Goal: Find specific page/section: Find specific page/section

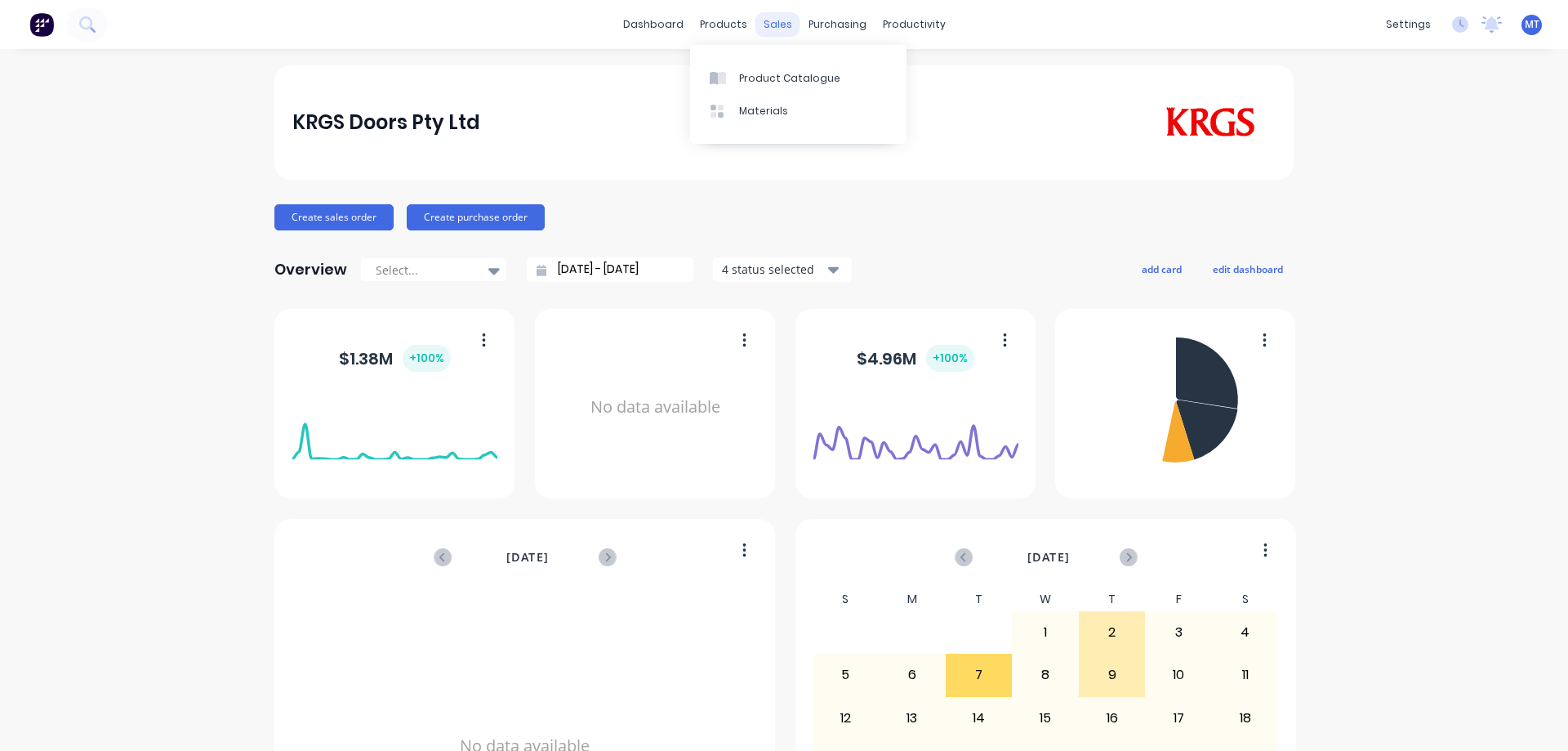
click at [776, 28] on div "sales" at bounding box center [778, 24] width 45 height 24
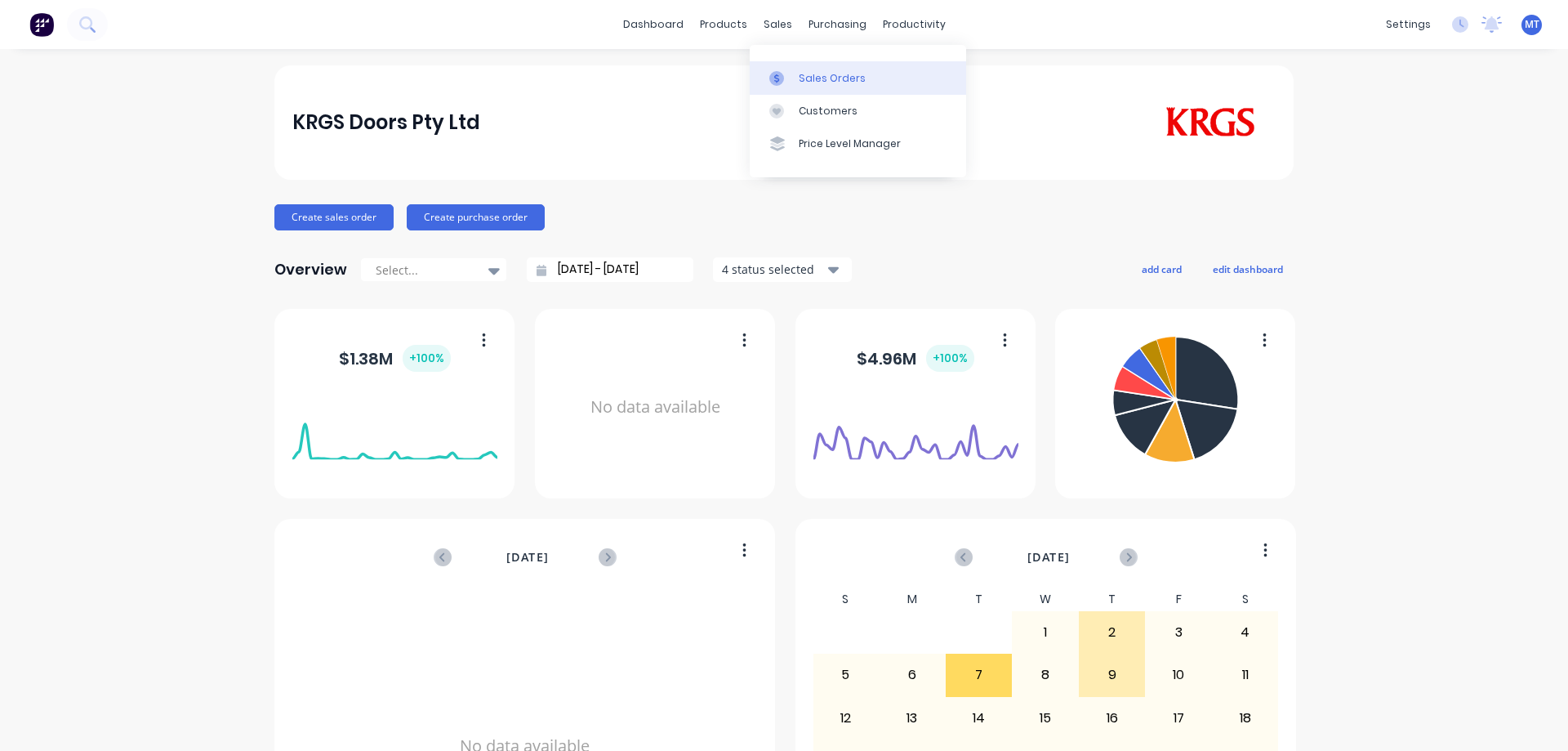
click at [799, 76] on div "Sales Orders" at bounding box center [832, 78] width 67 height 14
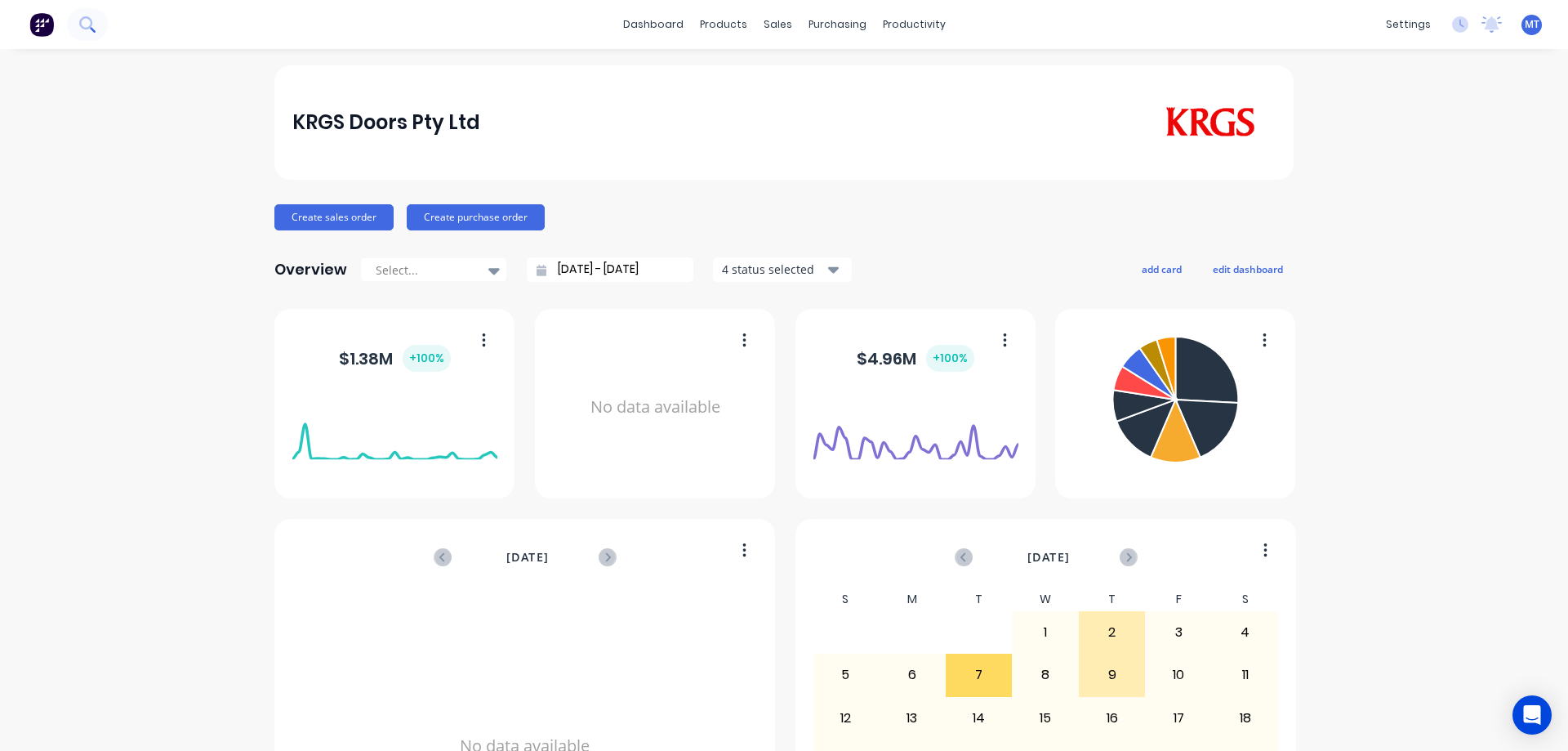
click at [86, 25] on icon at bounding box center [86, 23] width 15 height 15
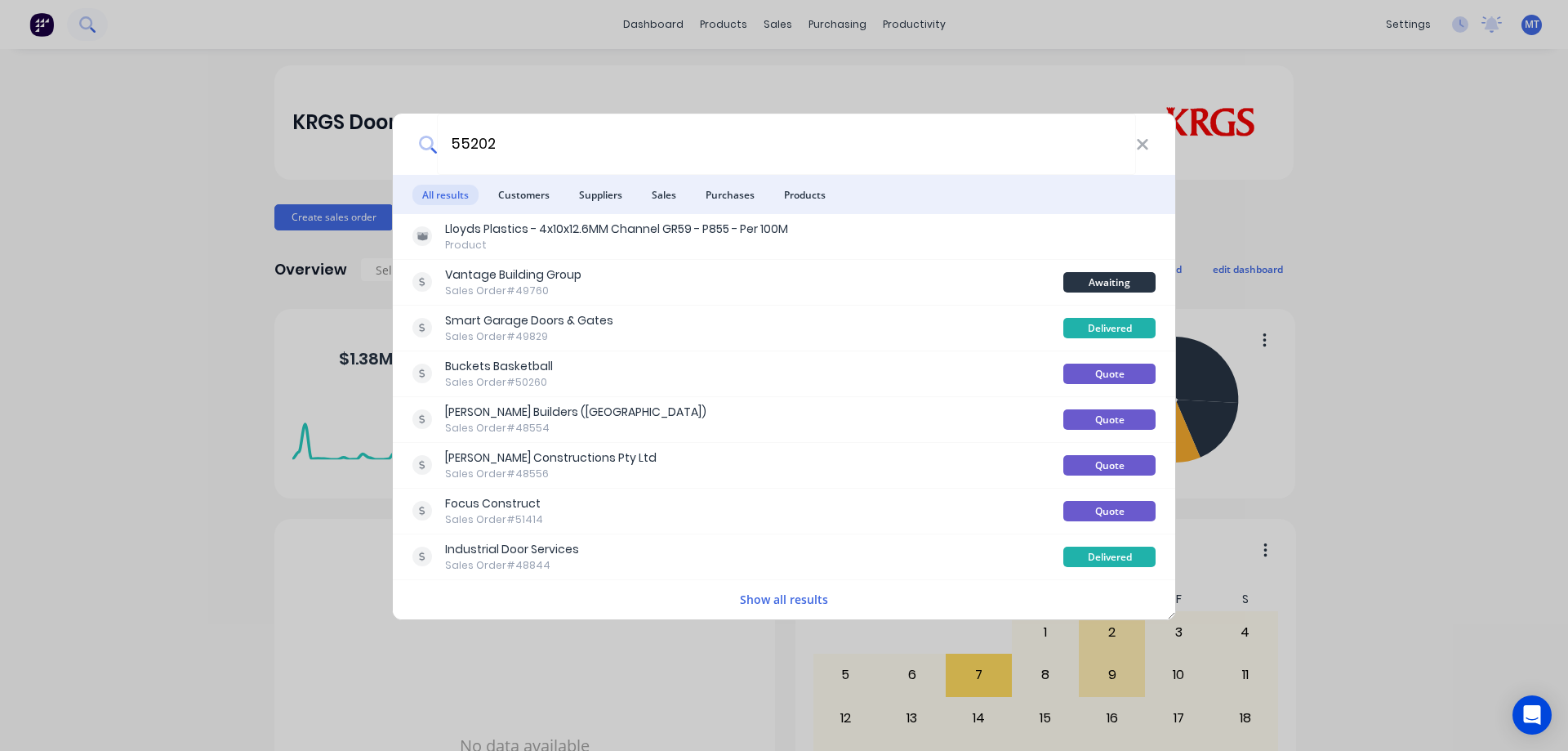
type input "55202"
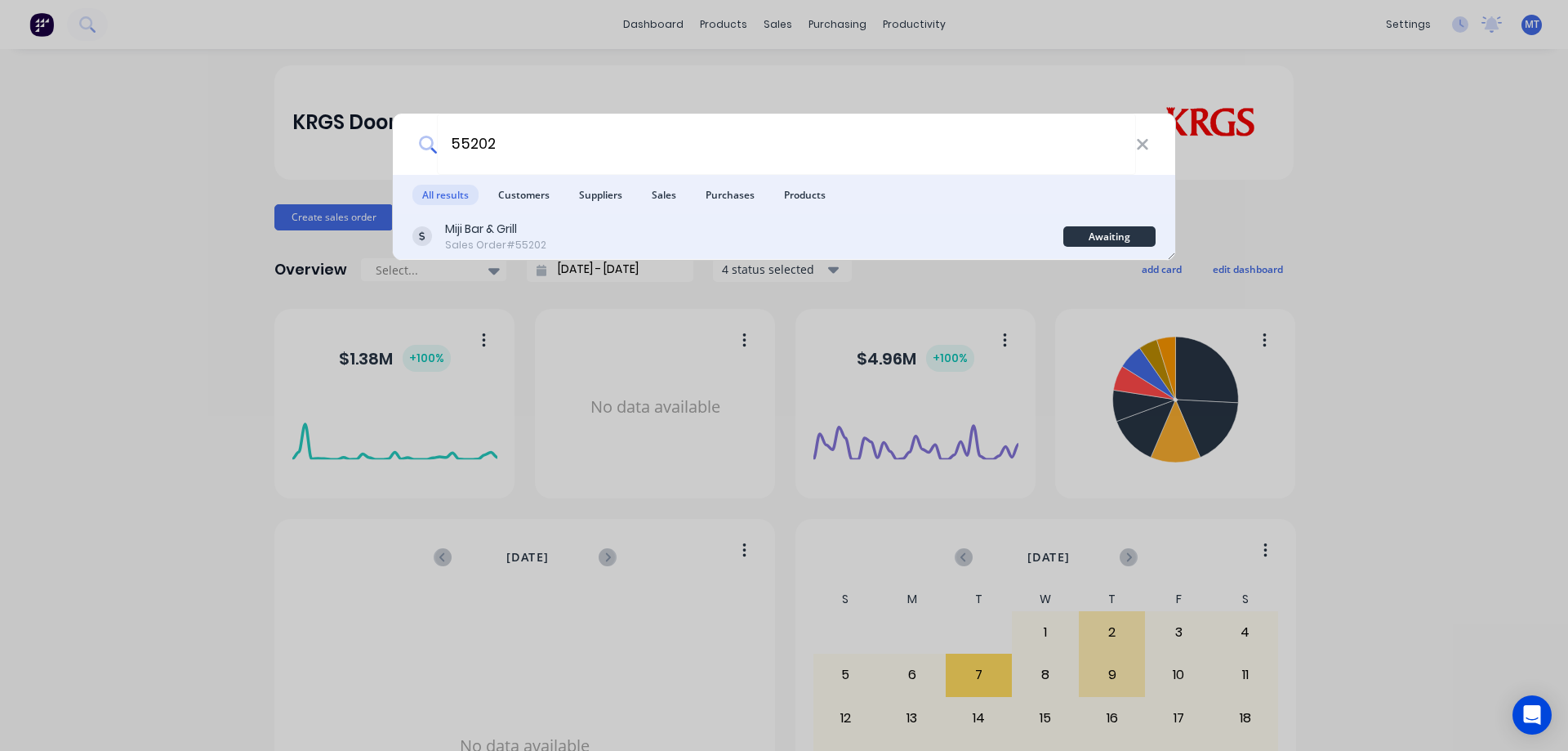
click at [504, 234] on div "Miji Bar & Grill" at bounding box center [496, 229] width 101 height 17
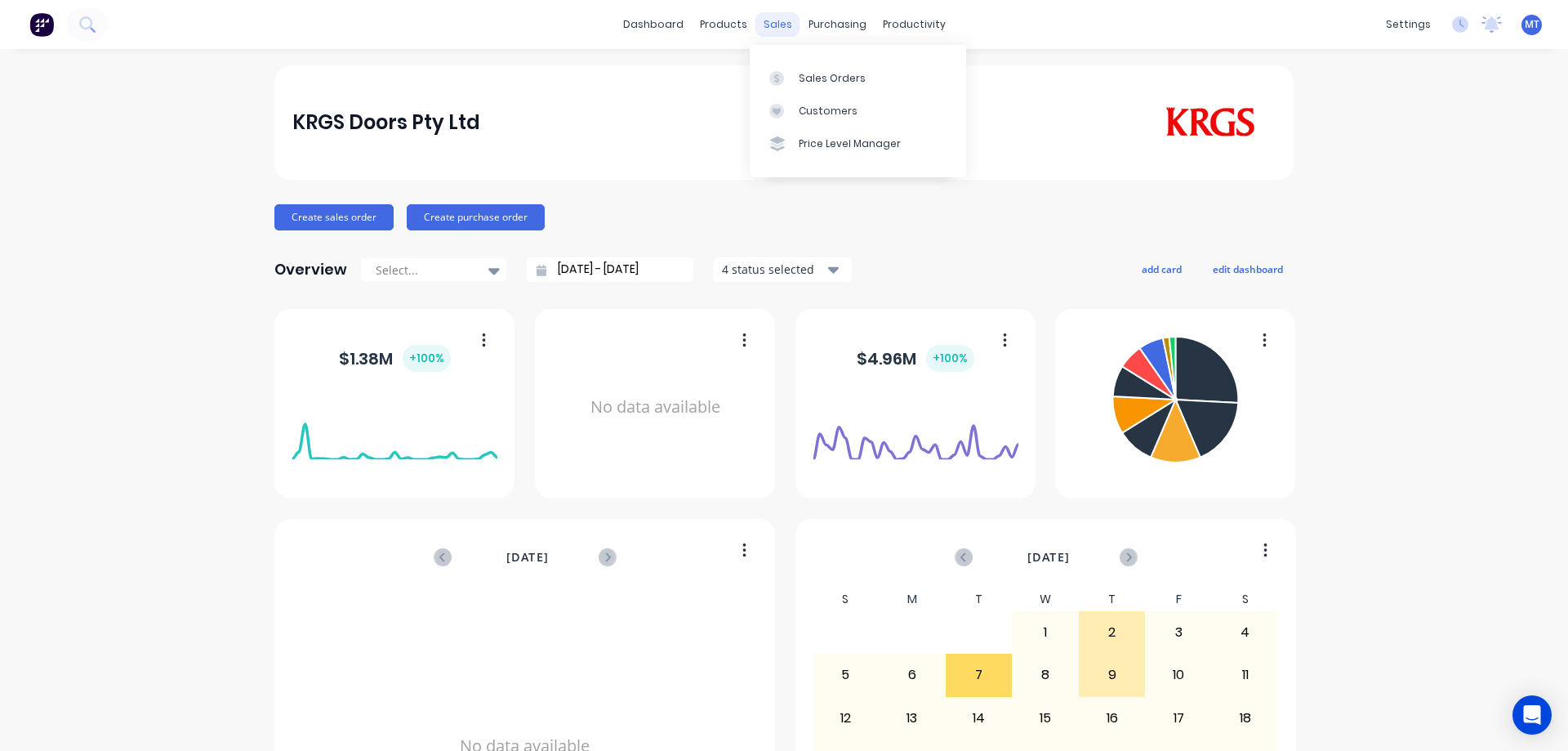
click at [780, 20] on div "sales" at bounding box center [778, 24] width 45 height 24
click at [787, 85] on link "Sales Orders" at bounding box center [858, 77] width 216 height 32
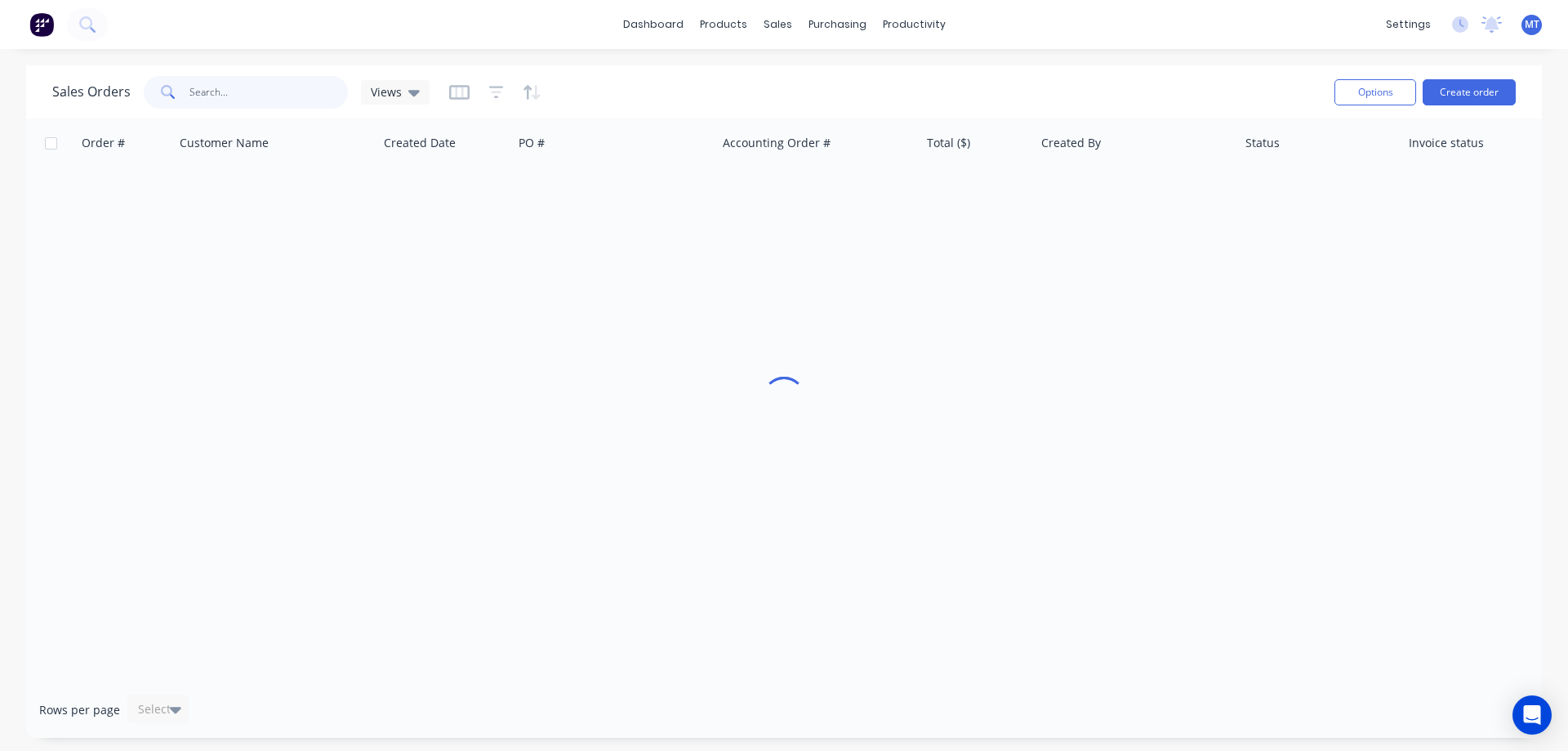
click at [262, 92] on input "text" at bounding box center [269, 93] width 159 height 32
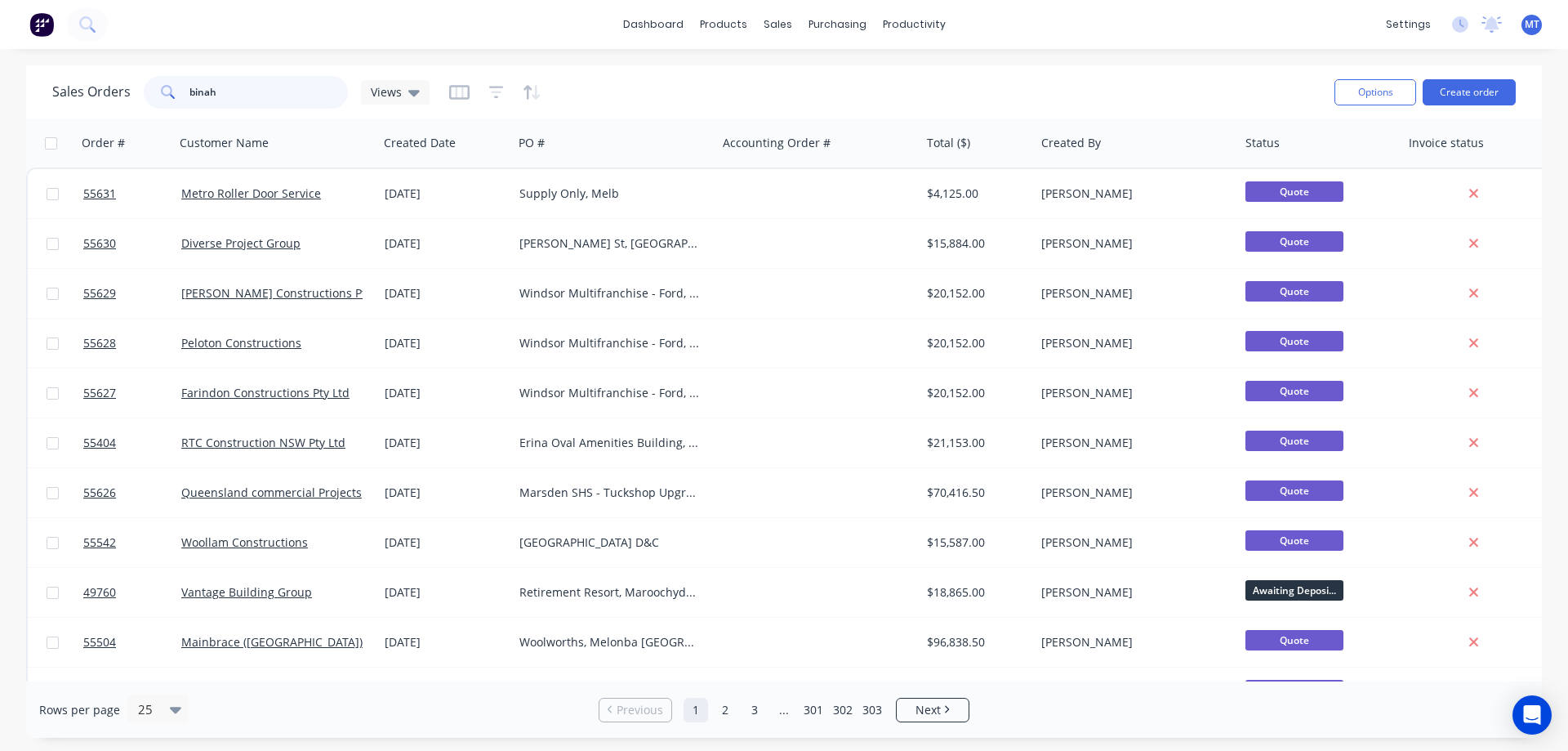
type input "binah"
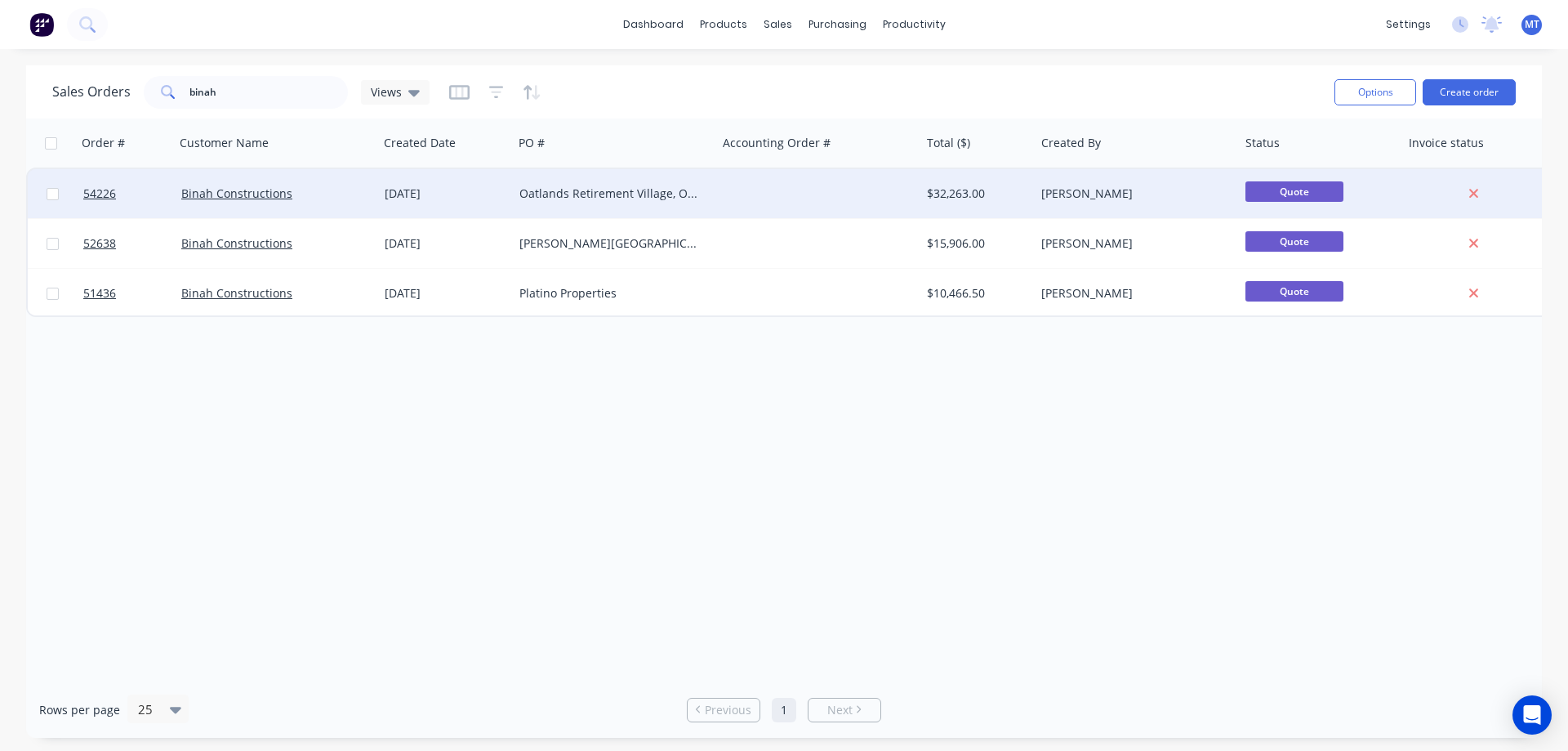
click at [601, 196] on div "Oatlands Retirement Village, Oatlands NSW" at bounding box center [610, 193] width 181 height 16
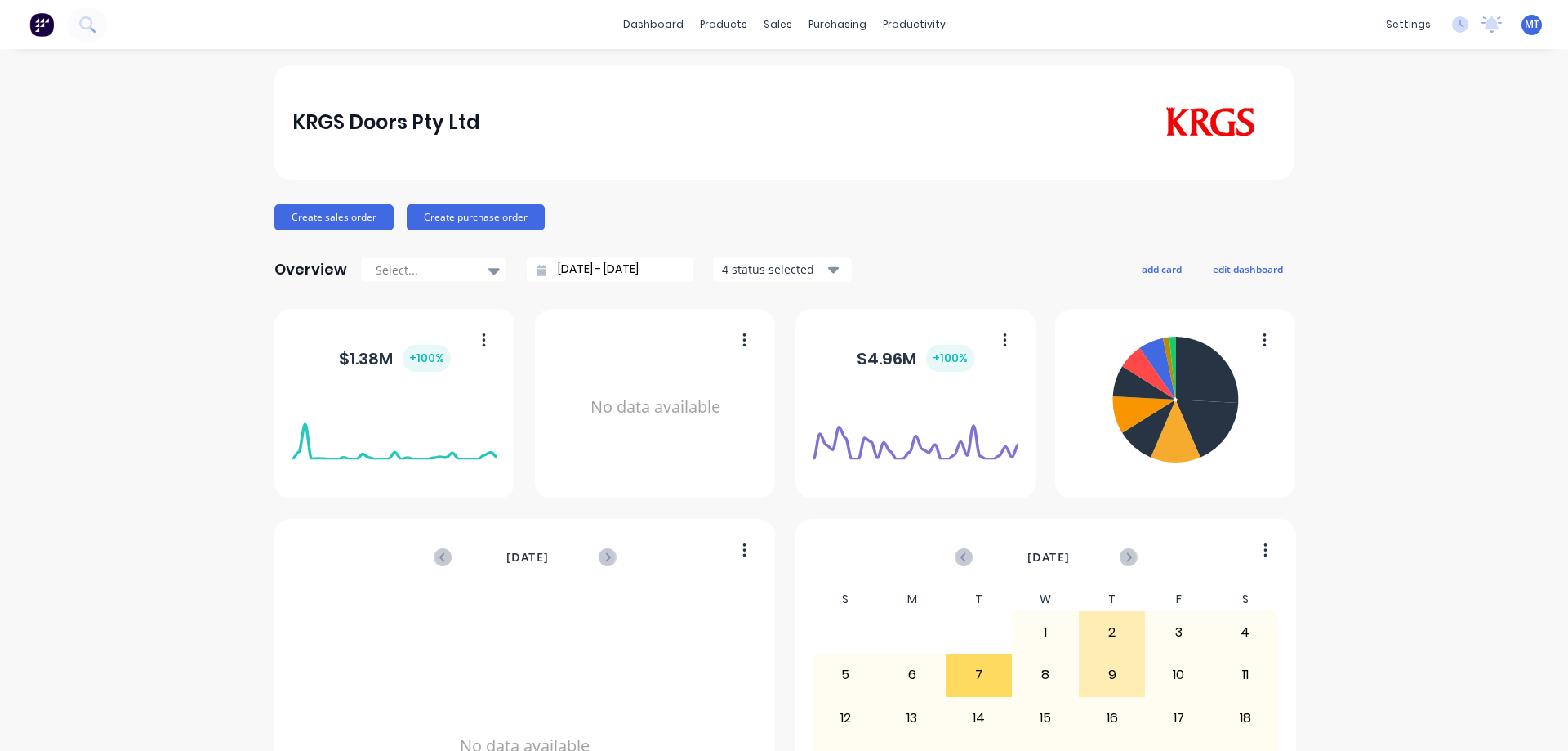
click at [771, 34] on div "sales" at bounding box center [778, 24] width 45 height 24
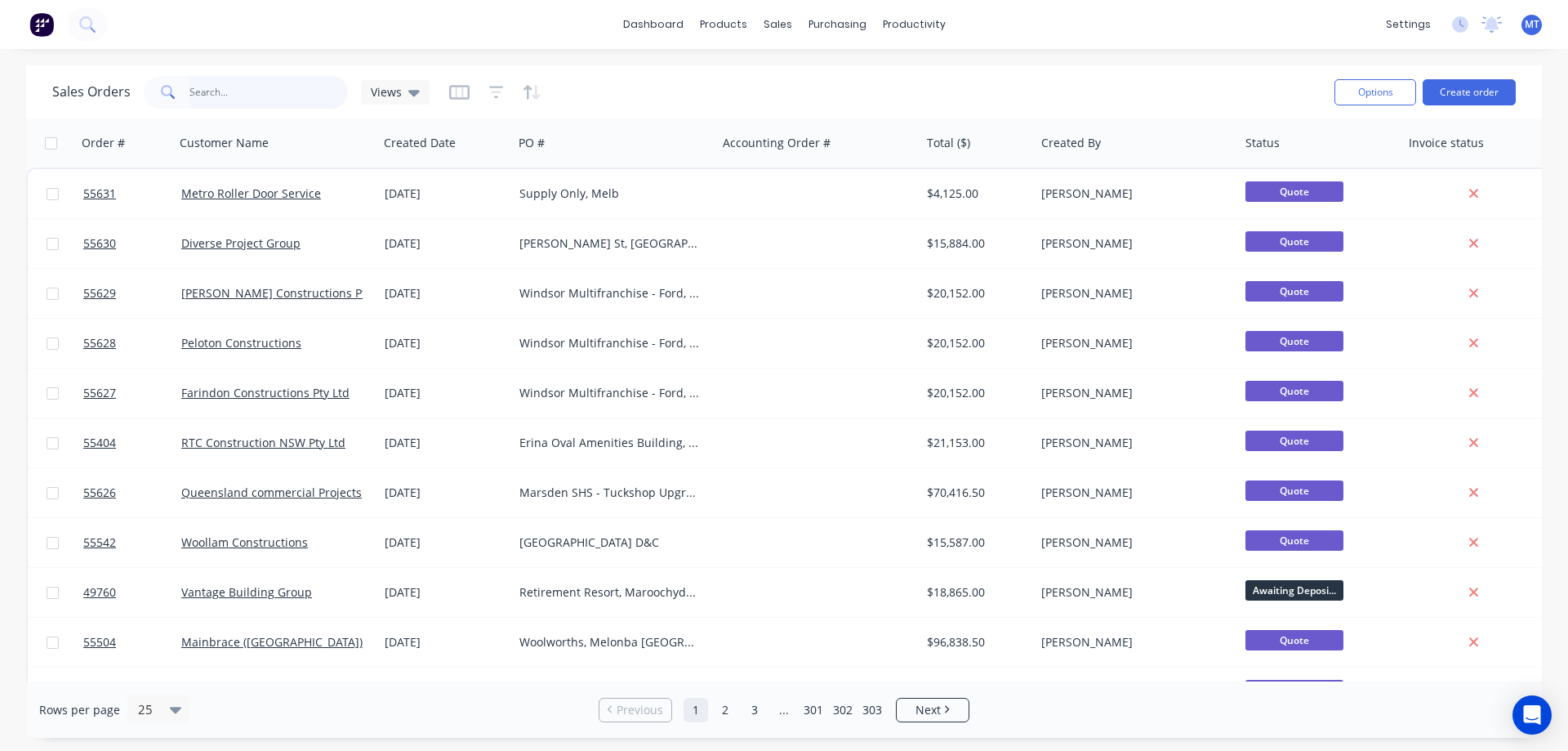
drag, startPoint x: 284, startPoint y: 98, endPoint x: 293, endPoint y: 88, distance: 13.5
click at [284, 98] on input "text" at bounding box center [269, 93] width 159 height 32
type input "binah"
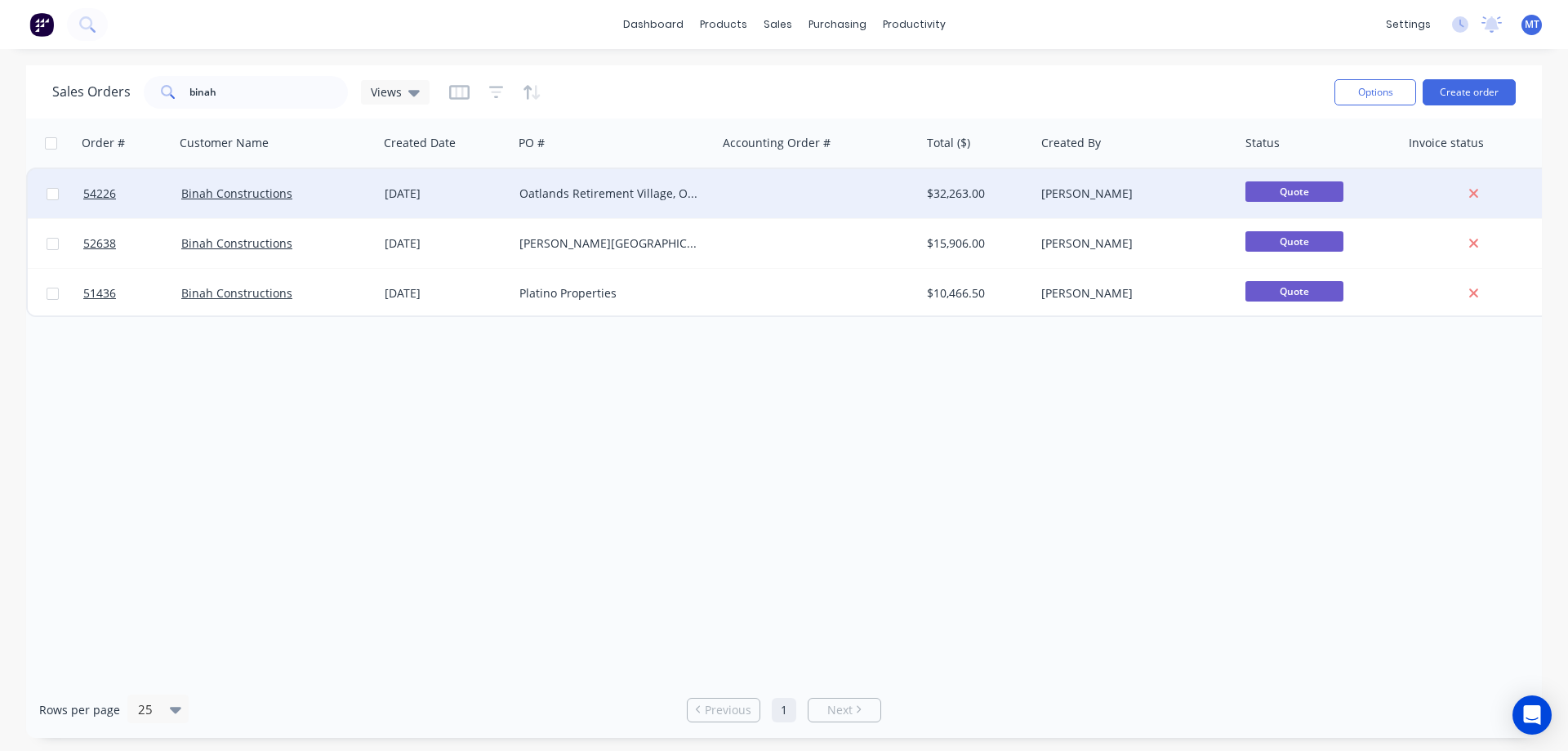
click at [504, 202] on div "23 May 2025" at bounding box center [445, 193] width 135 height 49
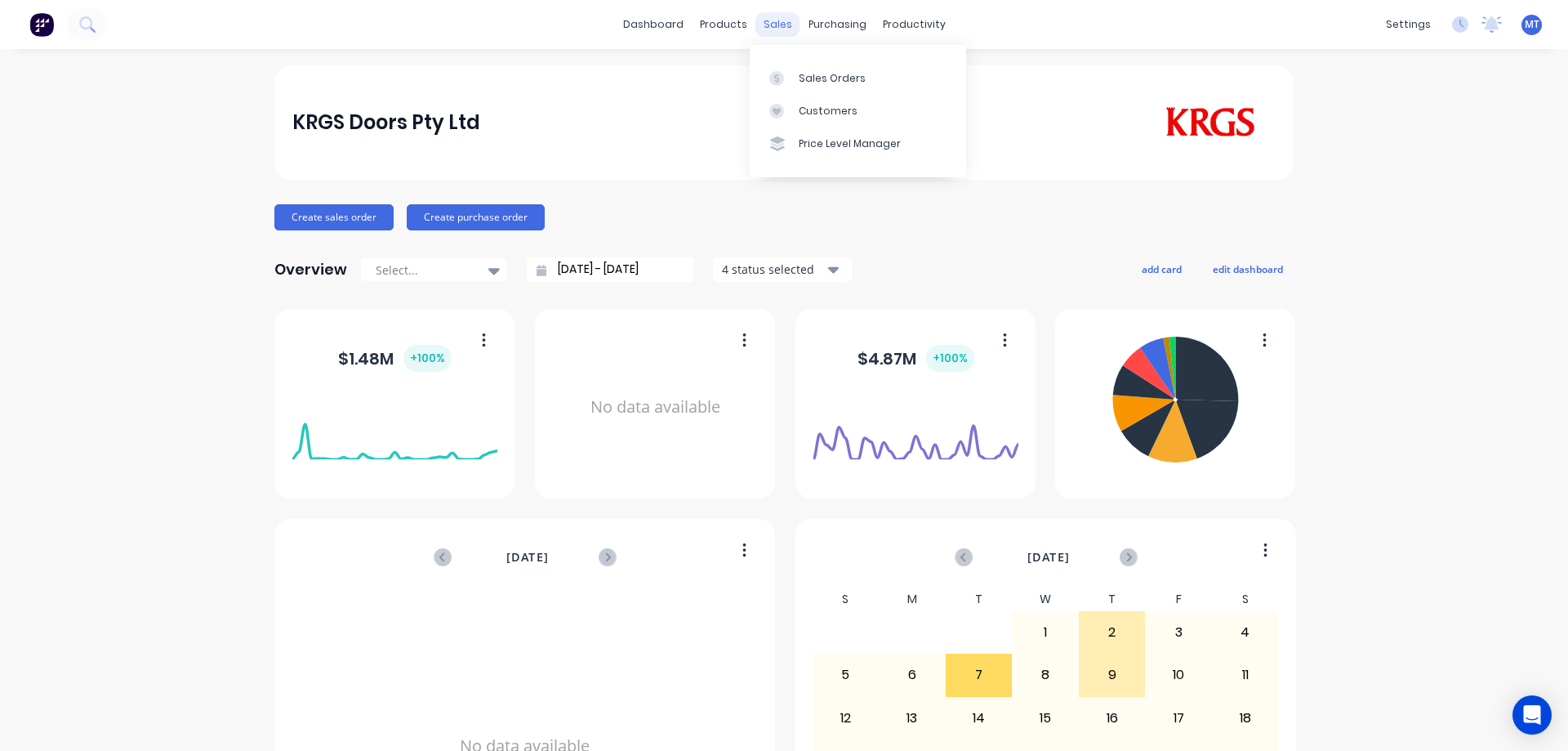
click at [775, 18] on div "sales" at bounding box center [778, 24] width 45 height 24
click at [808, 92] on link "Sales Orders" at bounding box center [858, 77] width 216 height 32
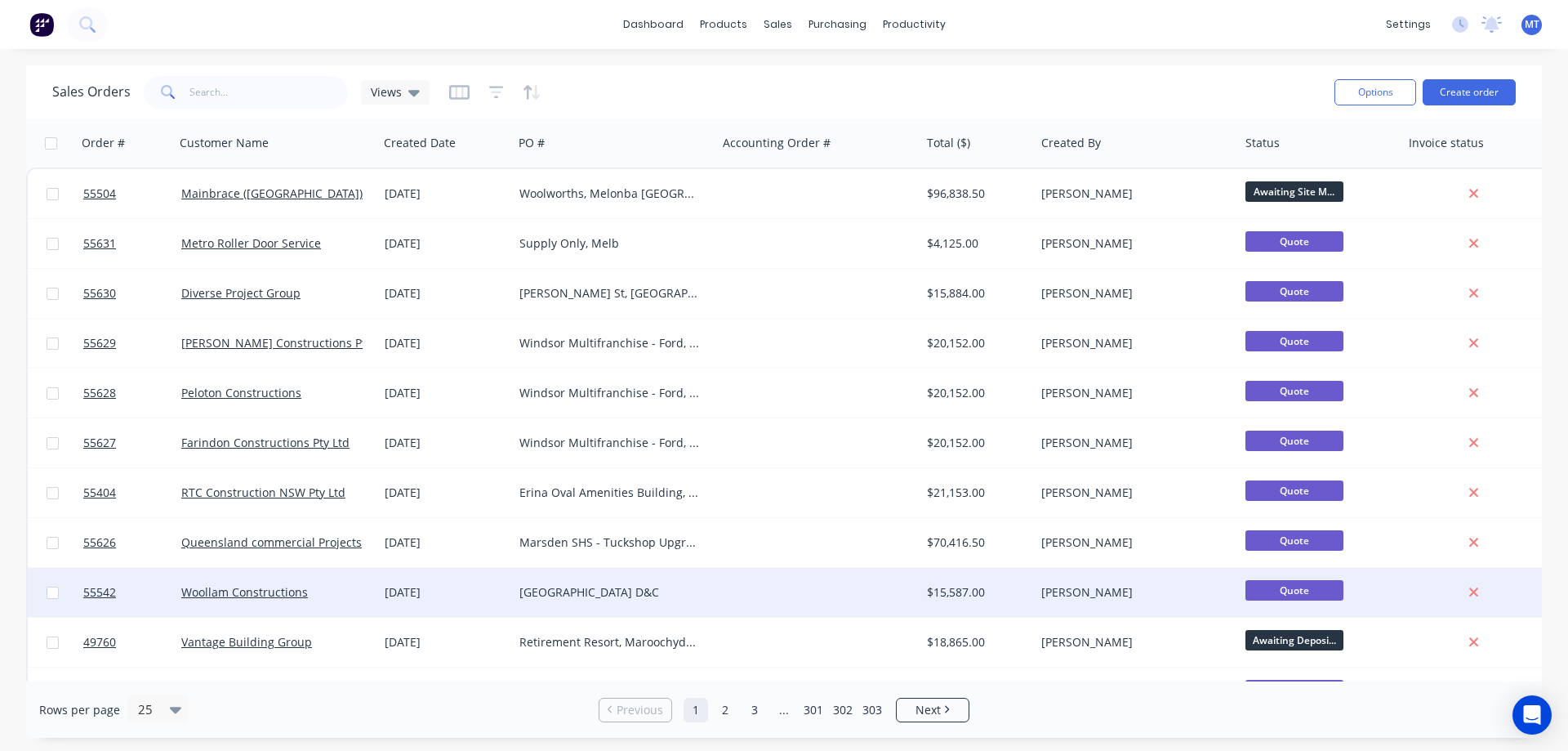
click at [607, 588] on div "[GEOGRAPHIC_DATA] D&C" at bounding box center [610, 592] width 181 height 16
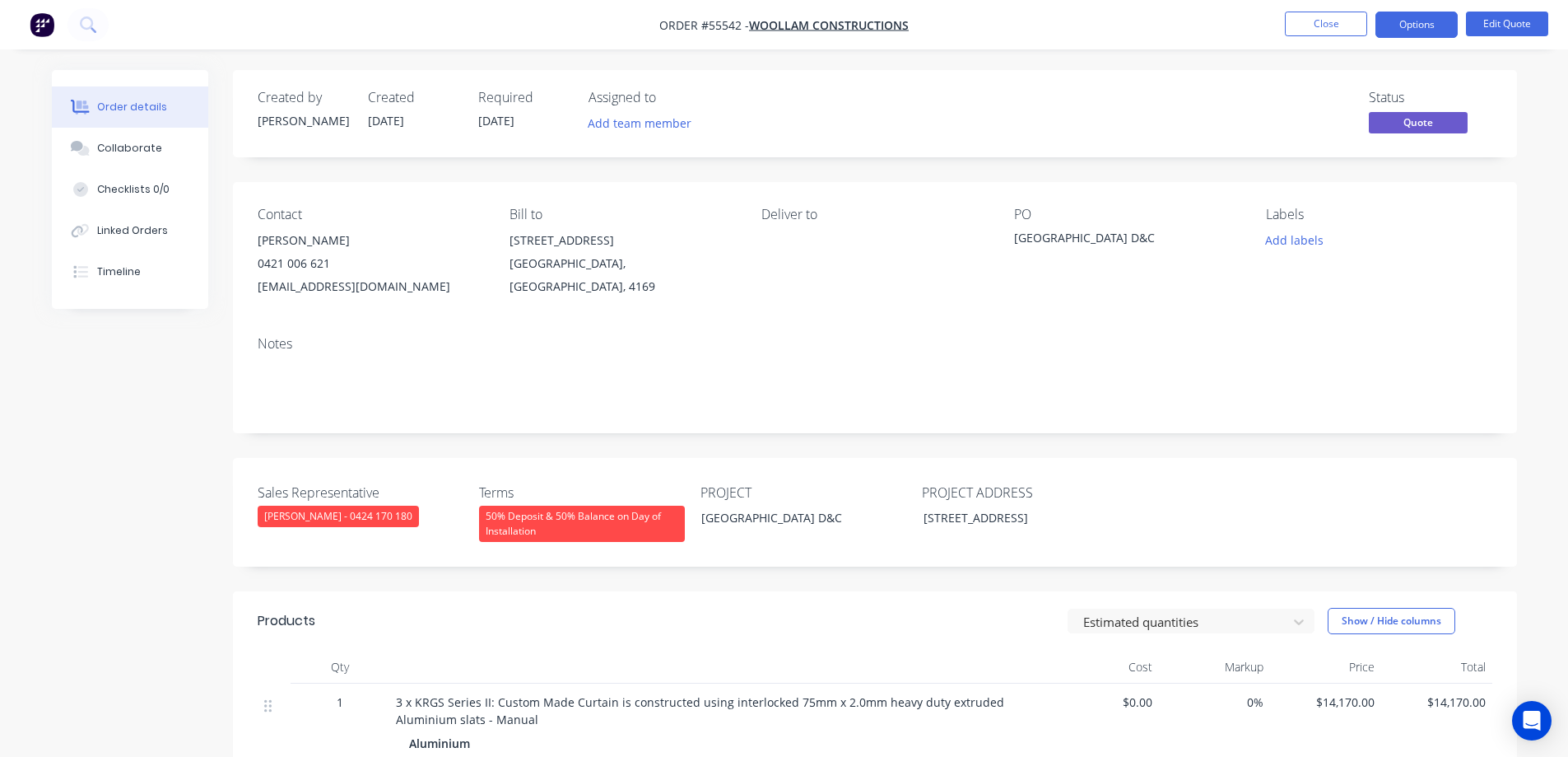
scroll to position [412, 0]
